Goal: Task Accomplishment & Management: Manage account settings

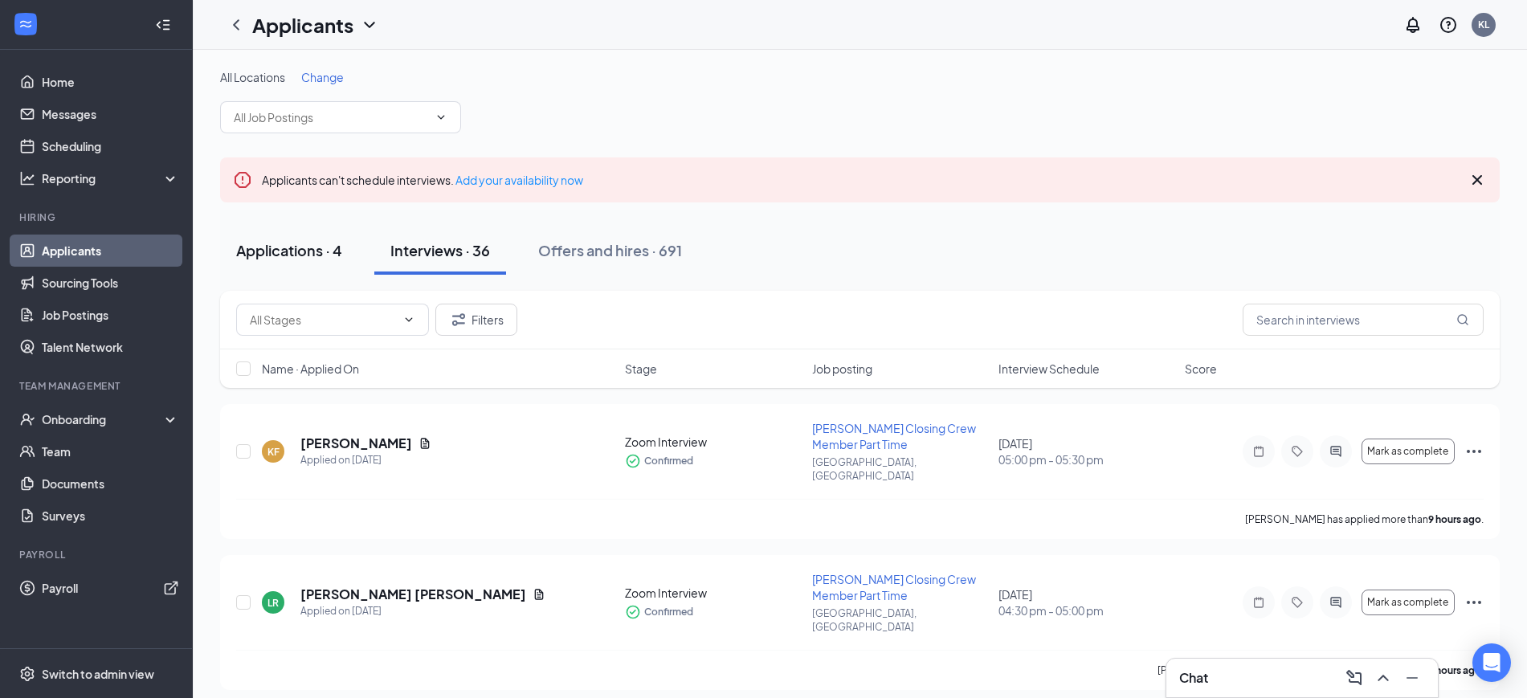
click at [287, 247] on div "Applications · 4" at bounding box center [289, 250] width 106 height 20
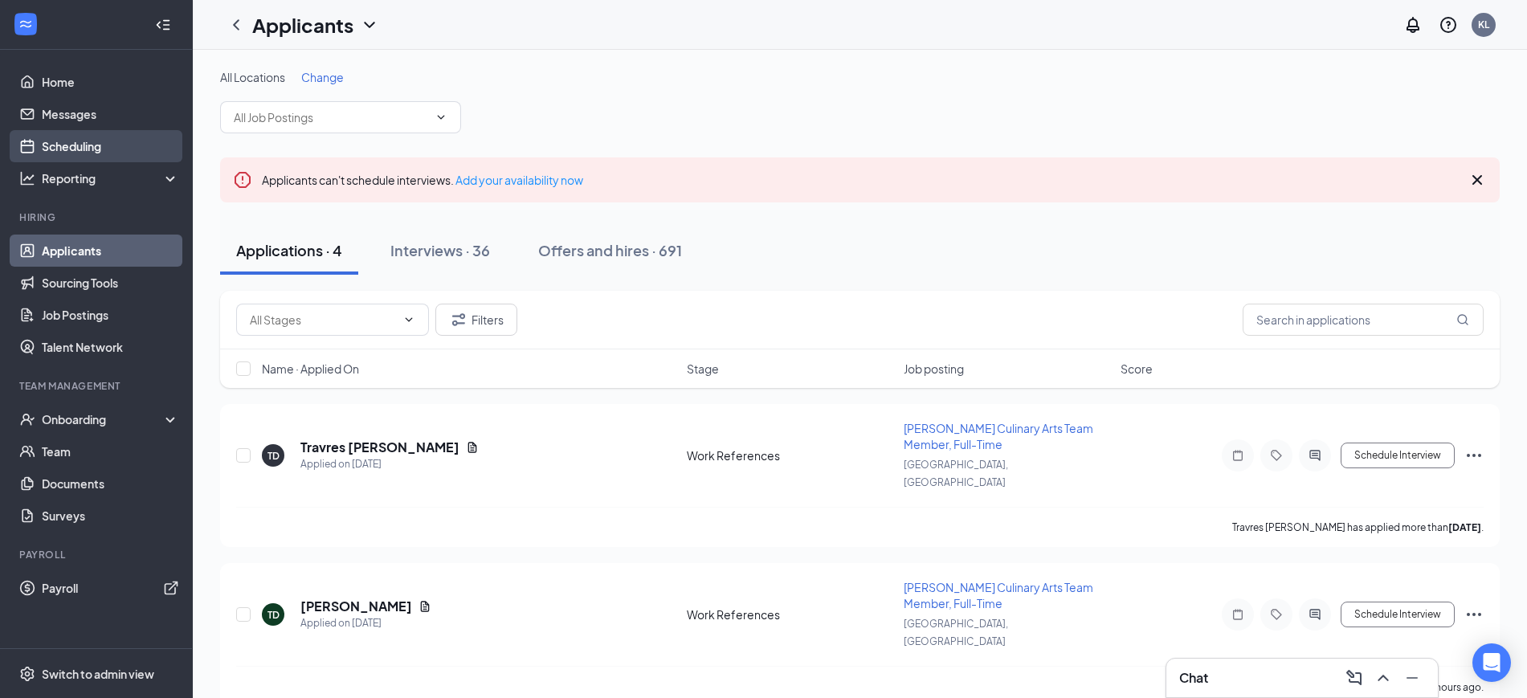
click at [58, 137] on link "Scheduling" at bounding box center [110, 146] width 137 height 32
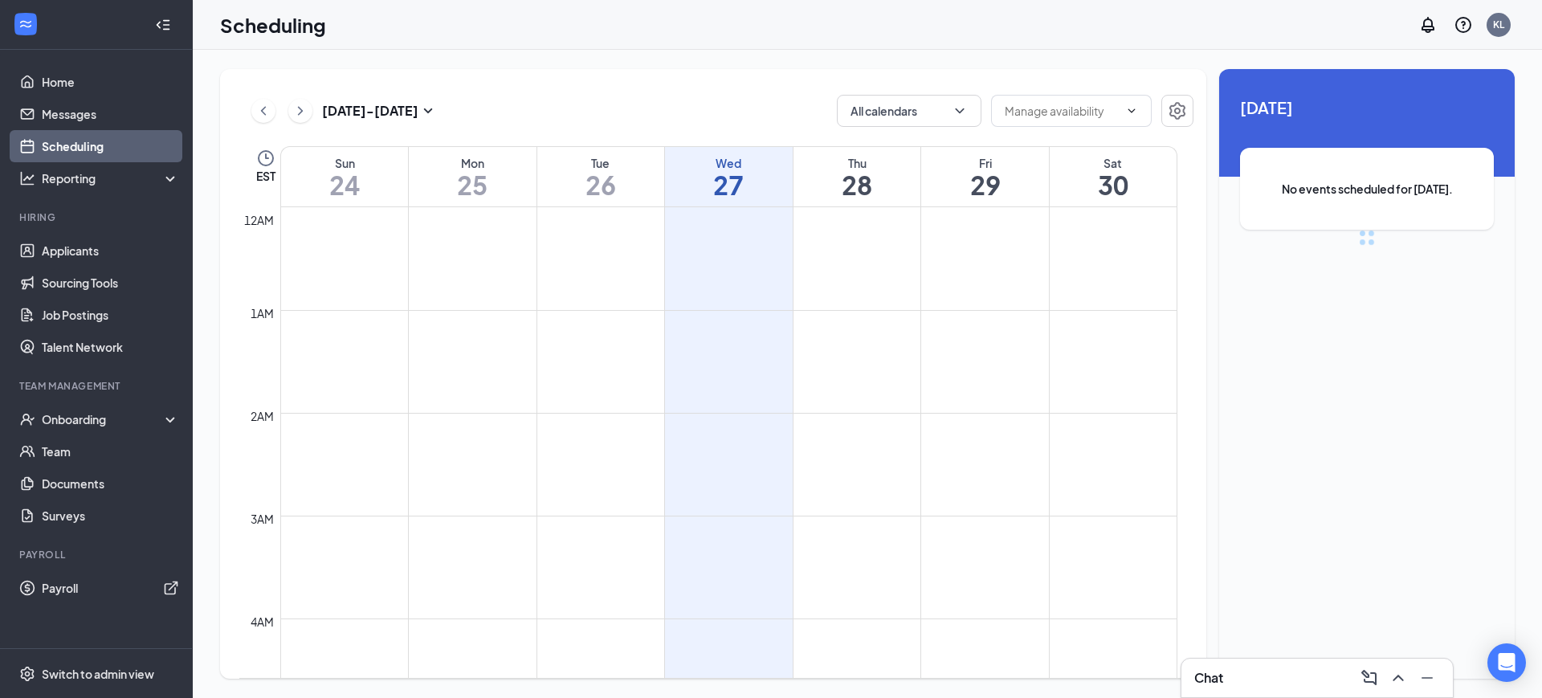
scroll to position [789, 0]
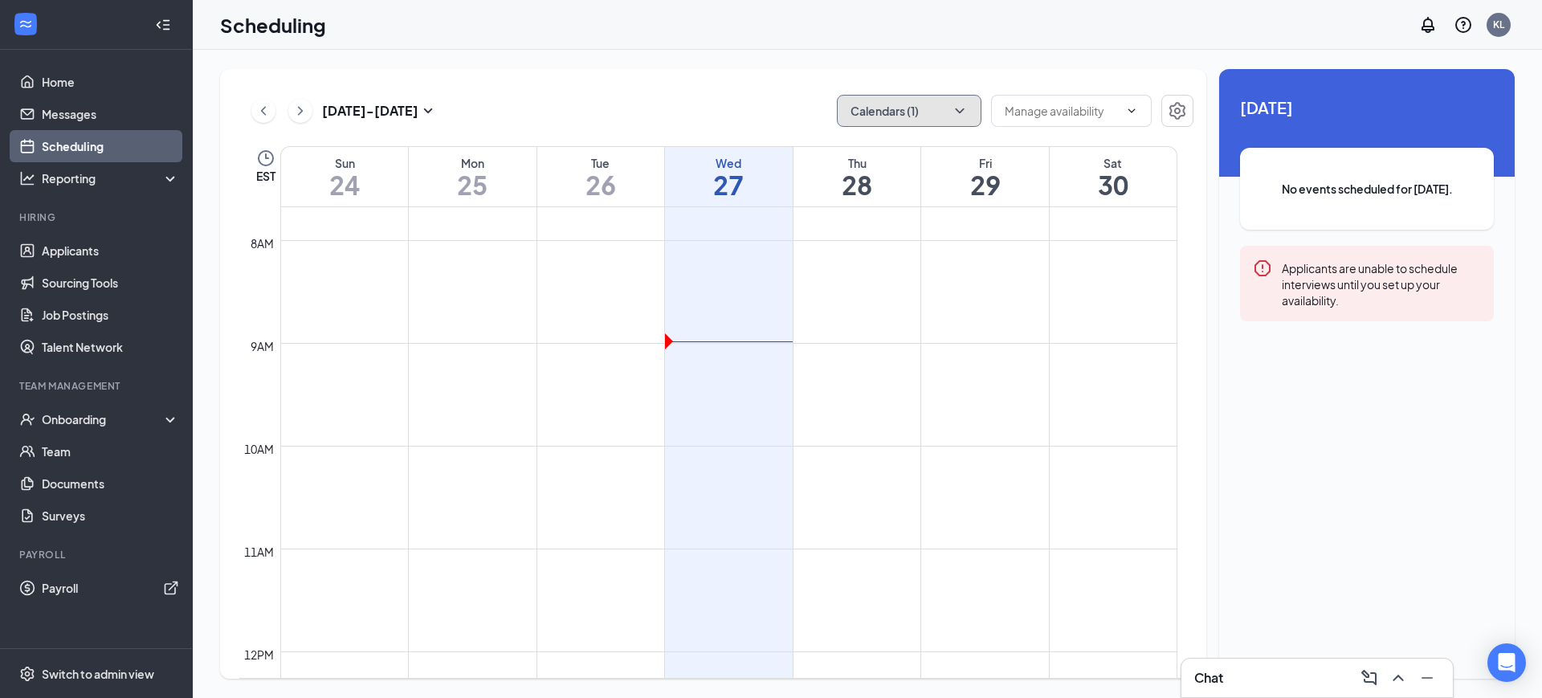
click at [927, 116] on button "Calendars (1)" at bounding box center [909, 111] width 145 height 32
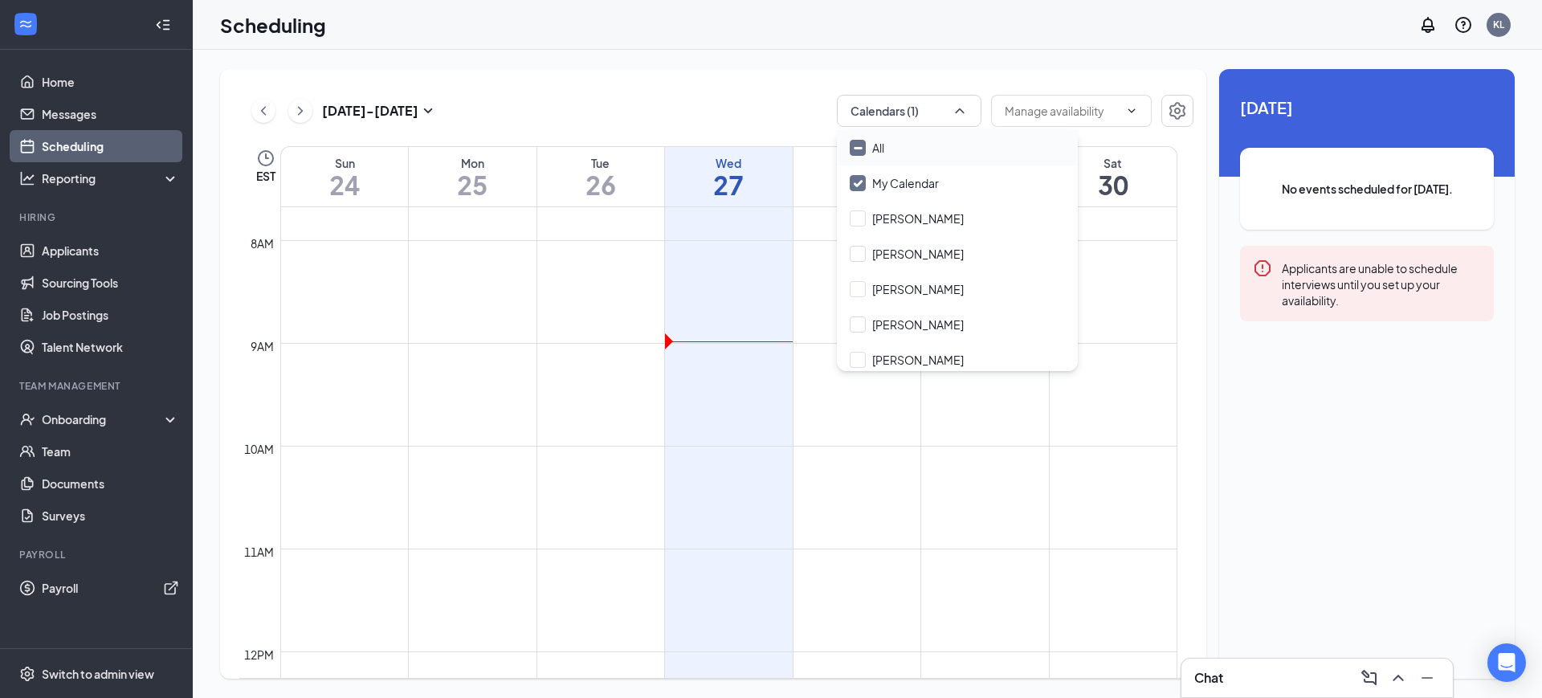
click at [873, 148] on input "All" at bounding box center [867, 148] width 35 height 16
checkbox input "true"
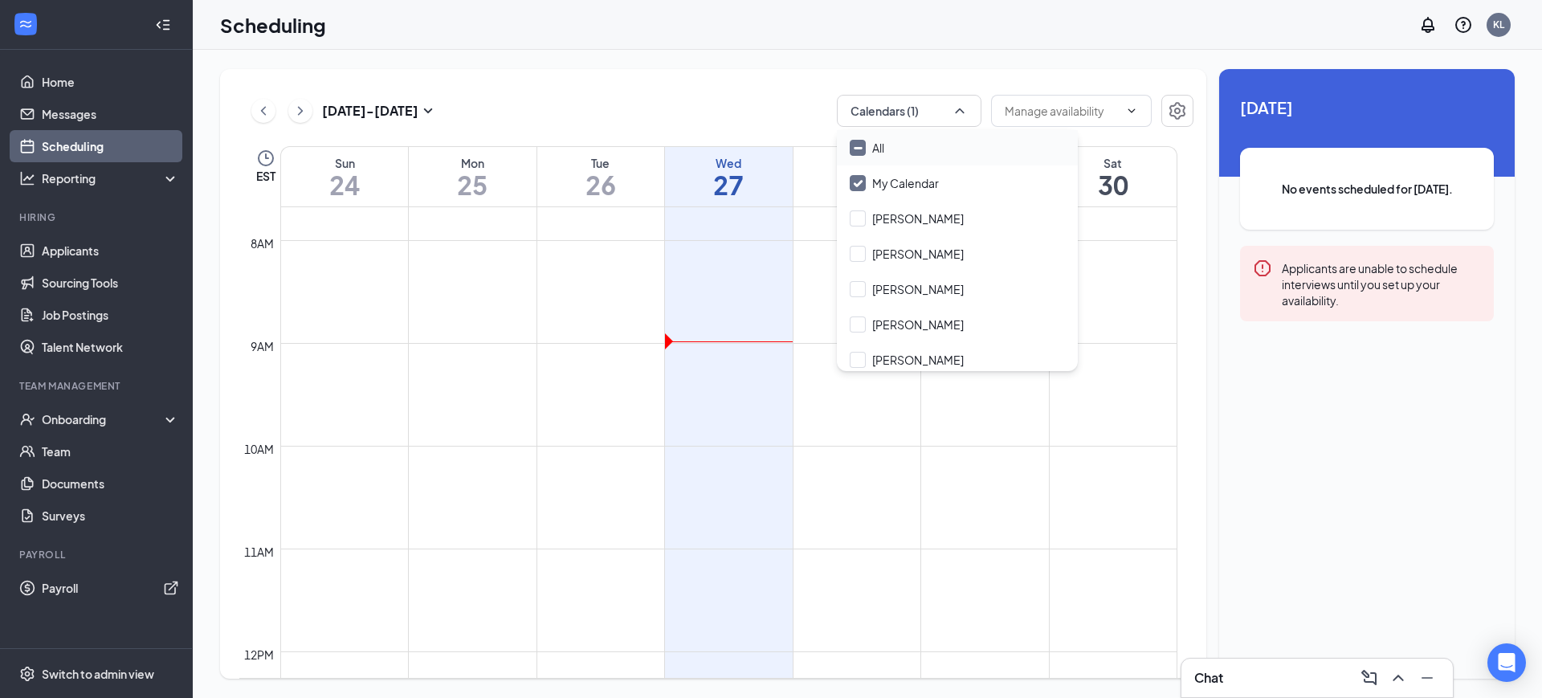
checkbox input "true"
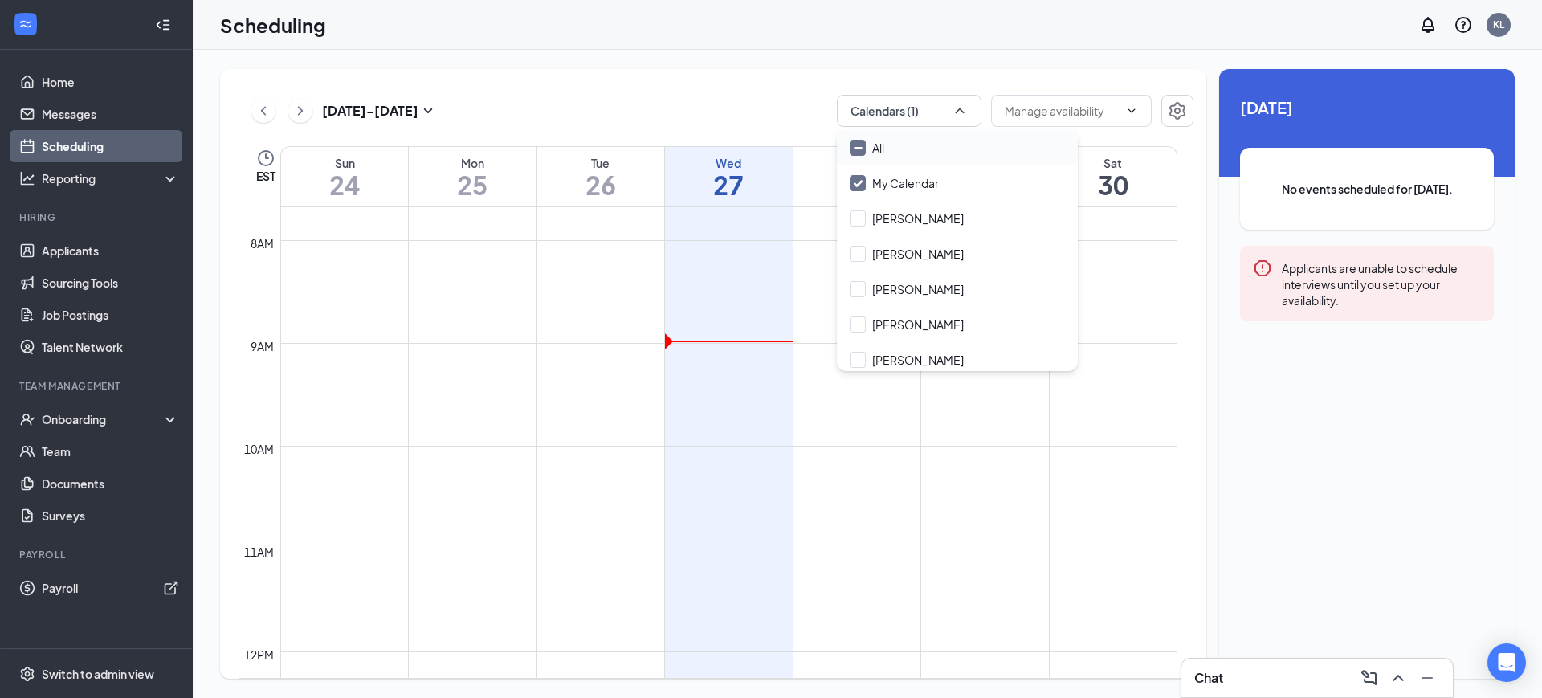
checkbox input "true"
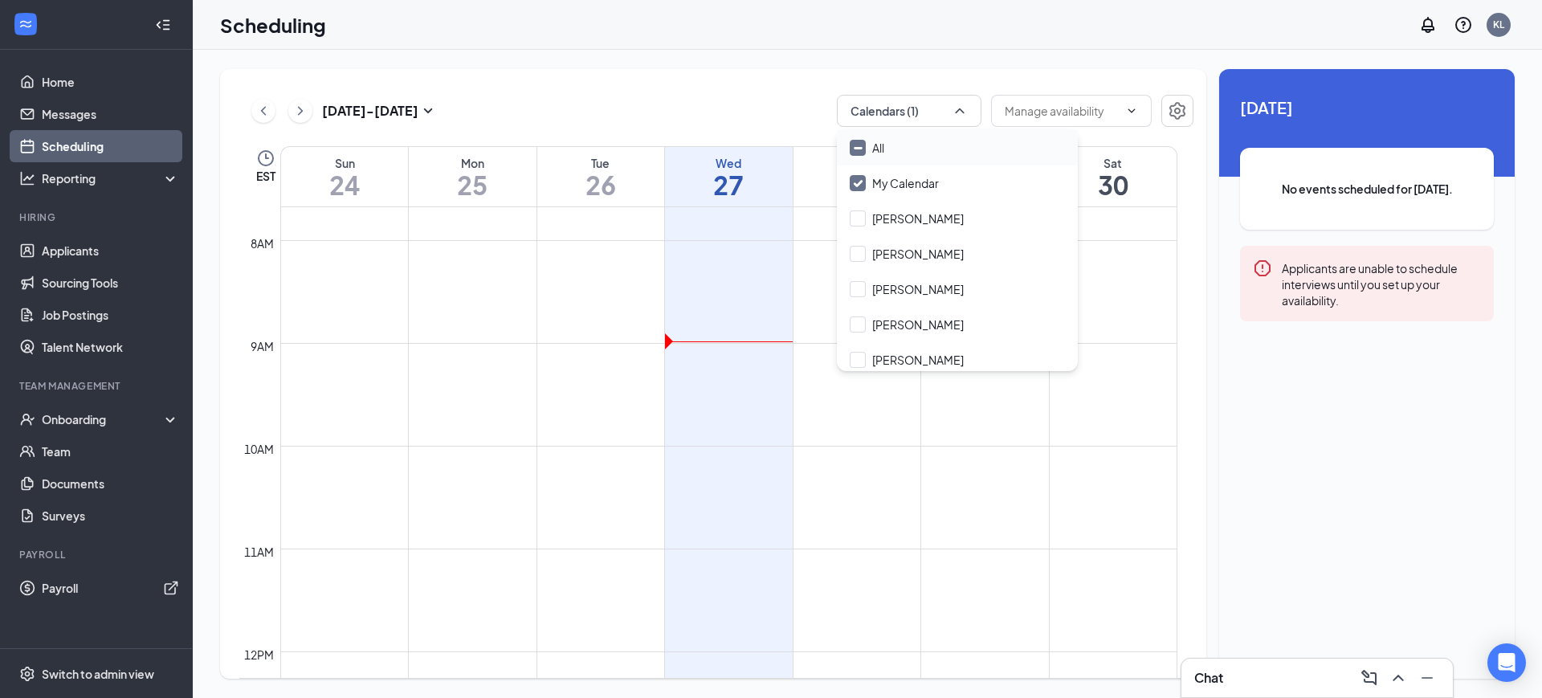
checkbox input "true"
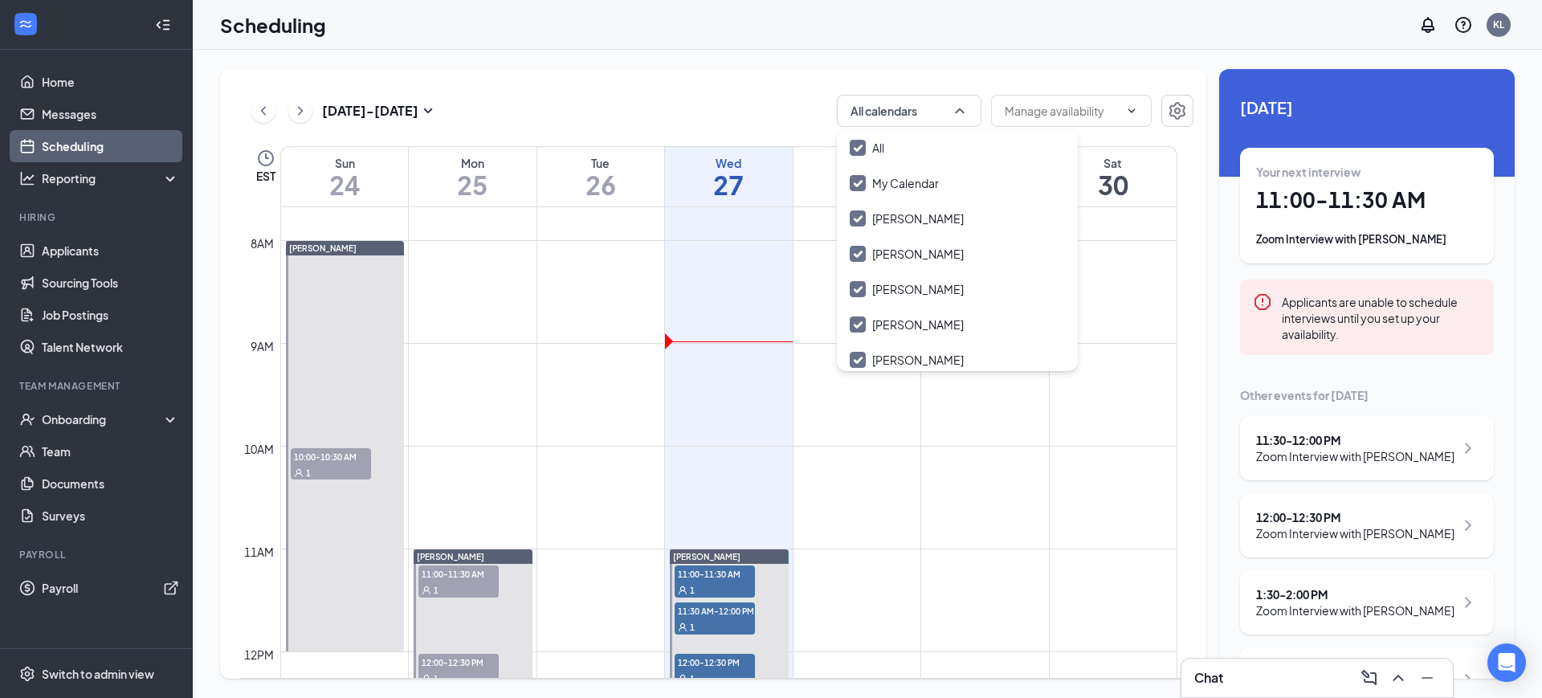
click at [704, 95] on div "[DATE] - [DATE] All calendars" at bounding box center [716, 111] width 954 height 32
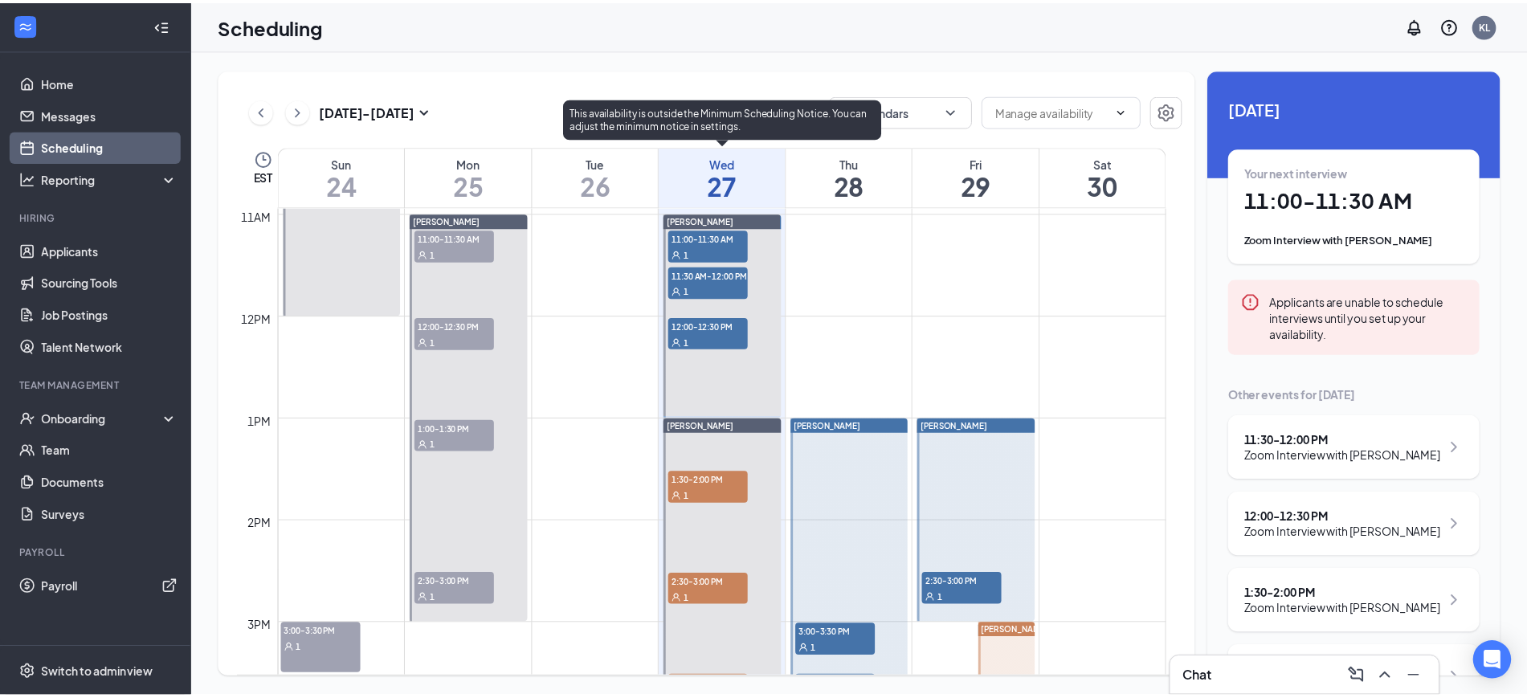
scroll to position [1091, 0]
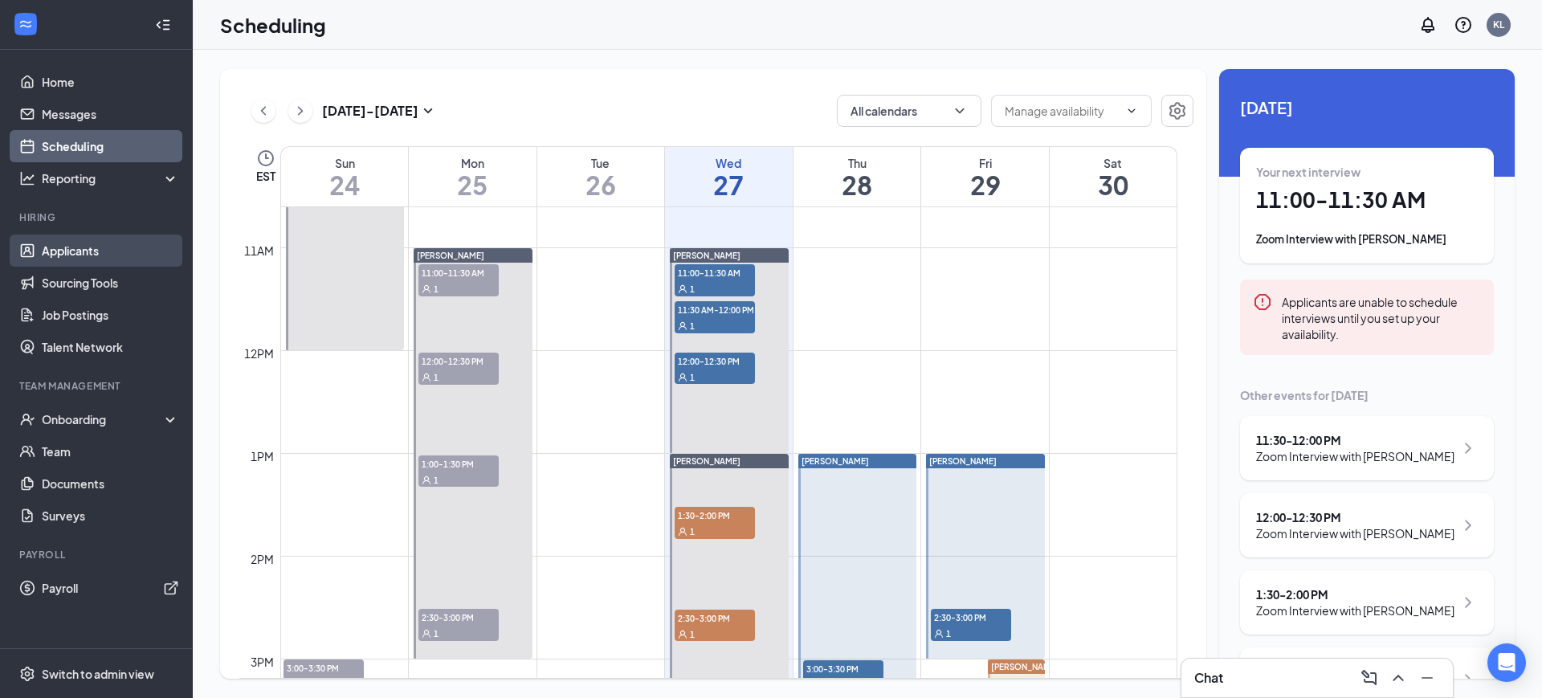
click at [92, 253] on link "Applicants" at bounding box center [110, 251] width 137 height 32
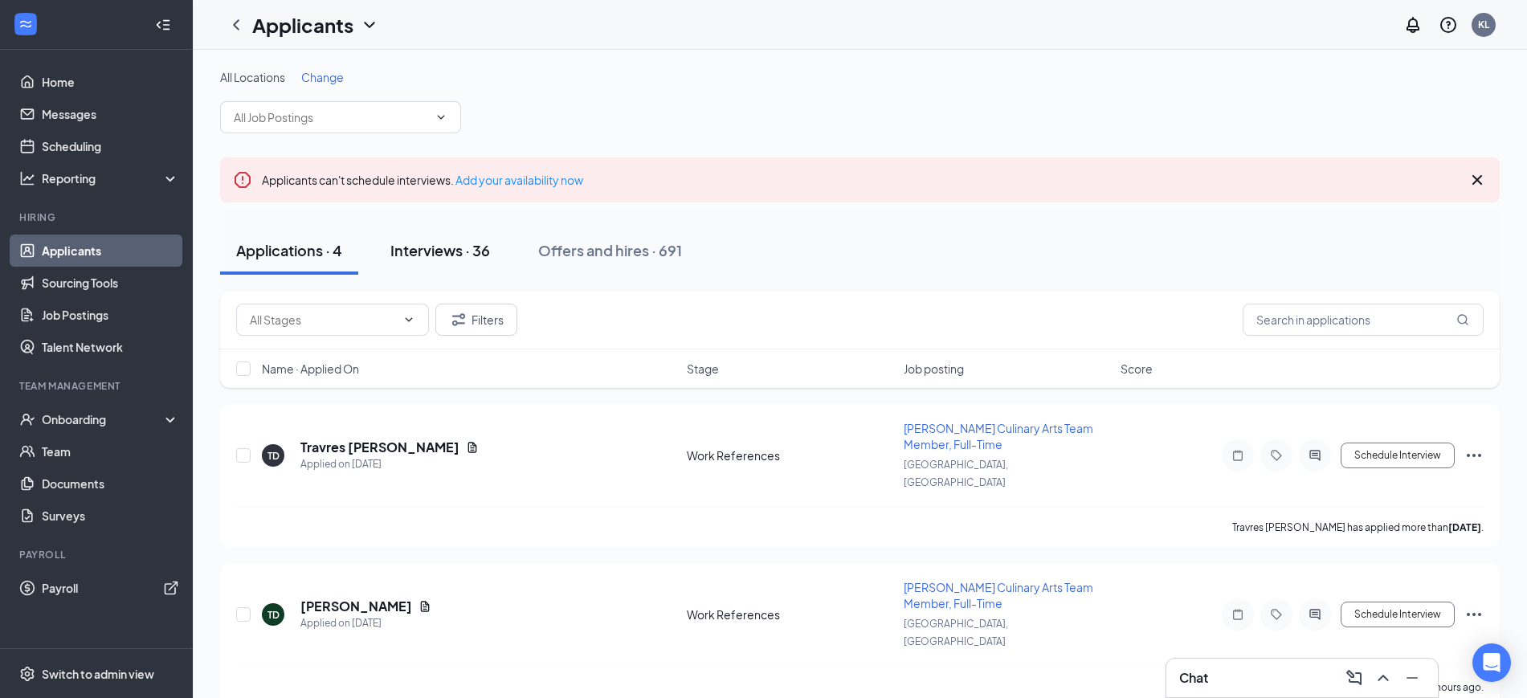
click at [443, 255] on div "Interviews · 36" at bounding box center [440, 250] width 100 height 20
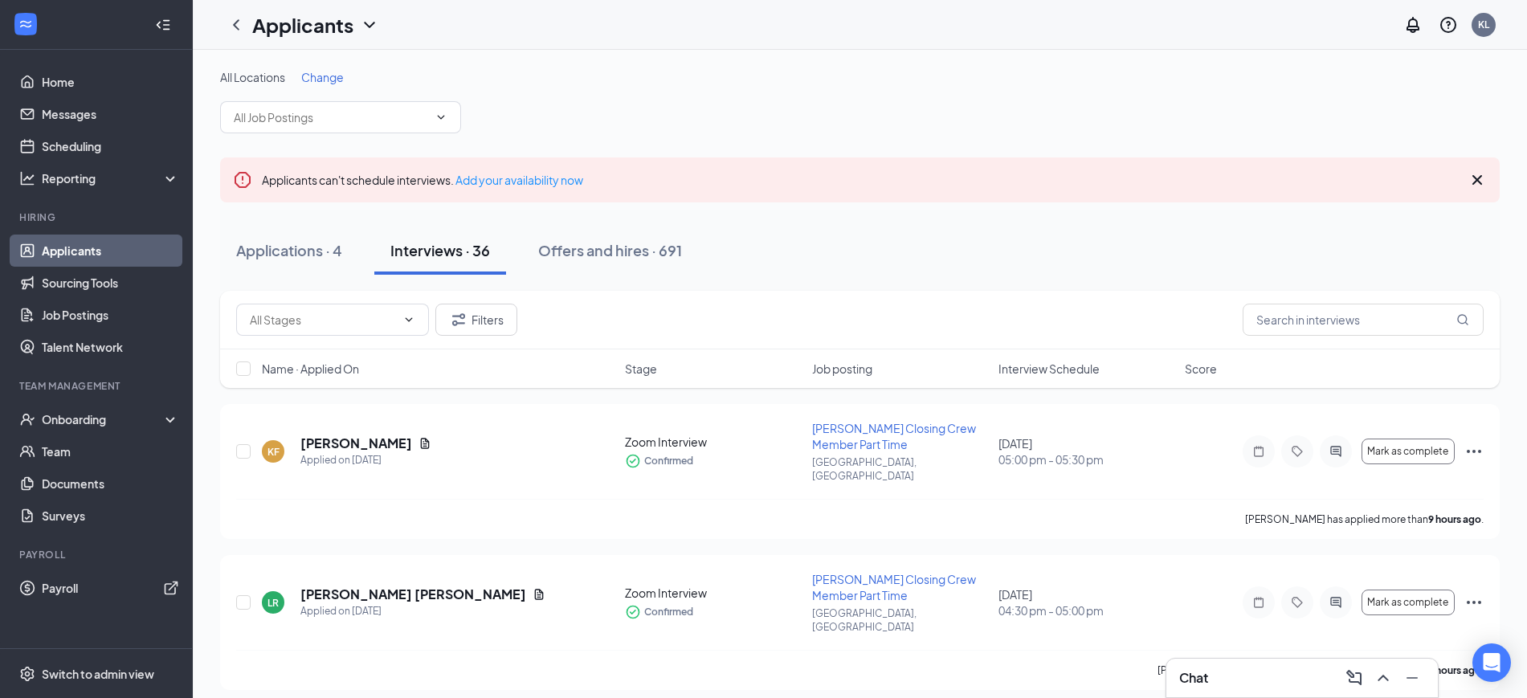
click at [1103, 376] on div "Interview Schedule" at bounding box center [1086, 369] width 177 height 16
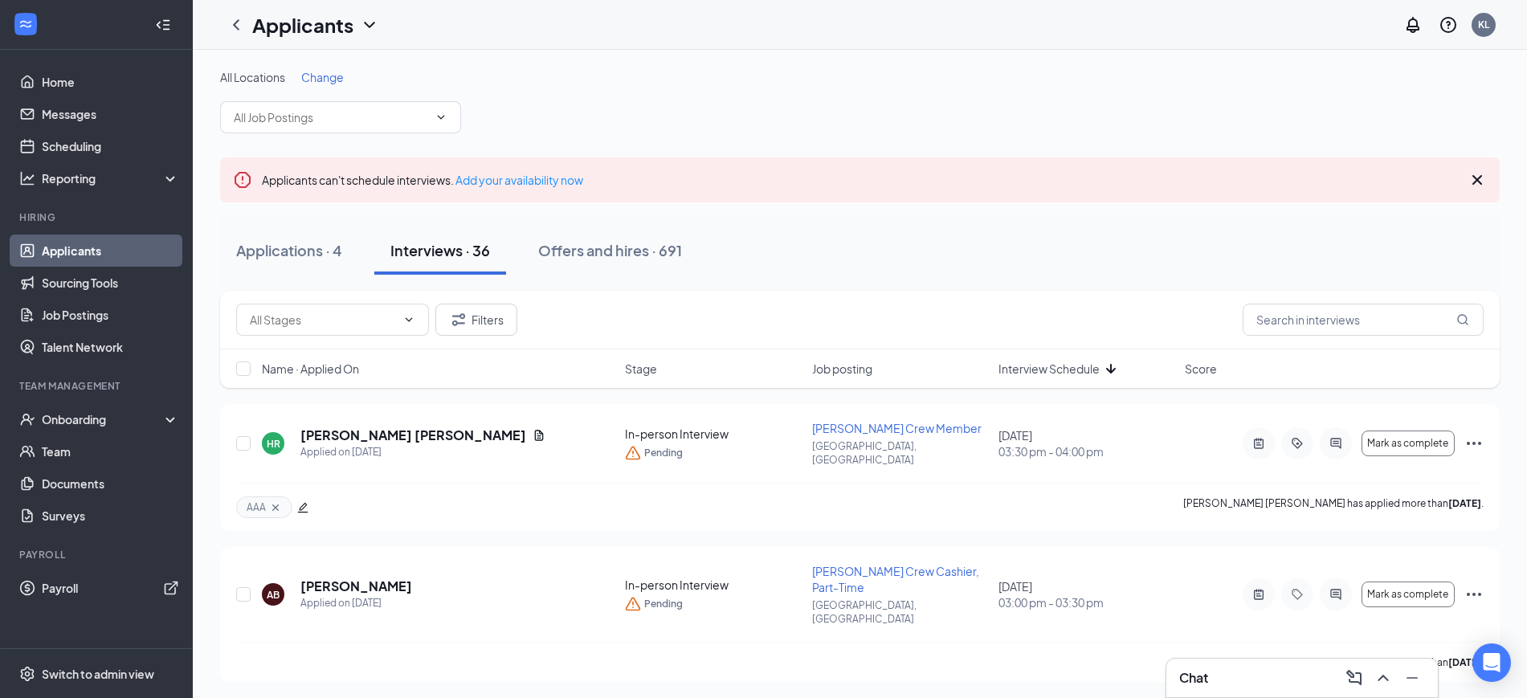
click at [1109, 373] on icon "ArrowDown" at bounding box center [1110, 368] width 19 height 19
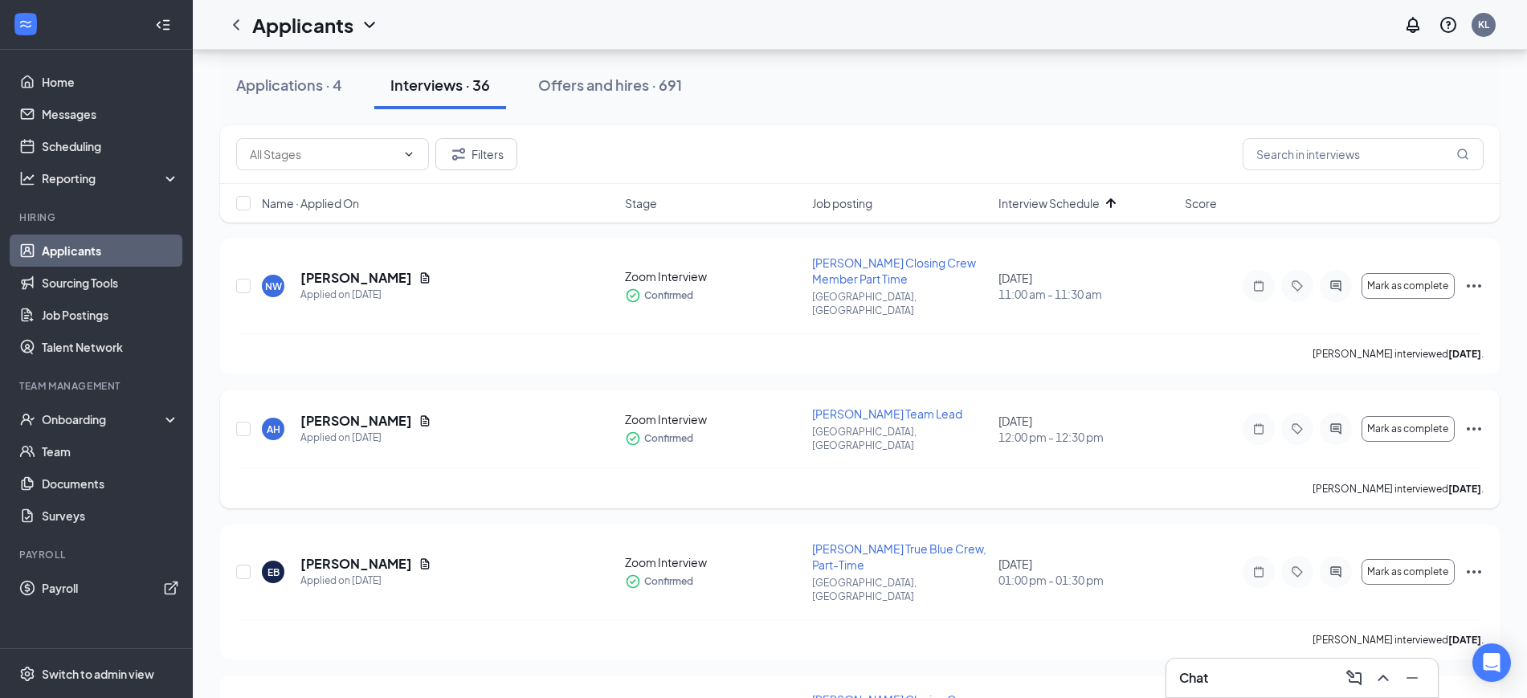
scroll to position [201, 0]
